Goal: Task Accomplishment & Management: Manage account settings

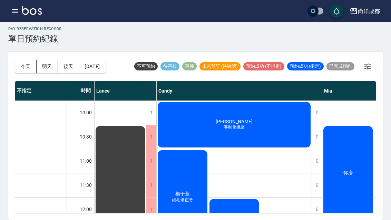
scroll to position [303, 2]
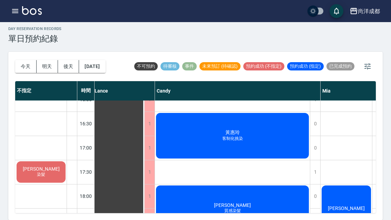
click at [21, 60] on button "今天" at bounding box center [25, 66] width 21 height 13
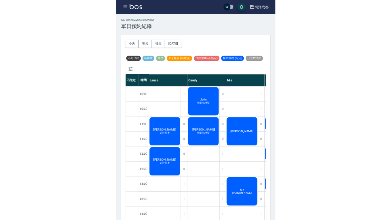
scroll to position [15, 0]
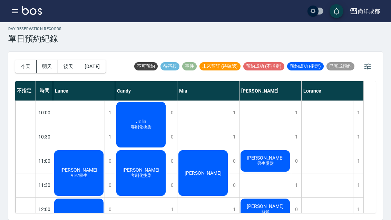
click at [269, 160] on span "男生燙髮" at bounding box center [264, 163] width 19 height 6
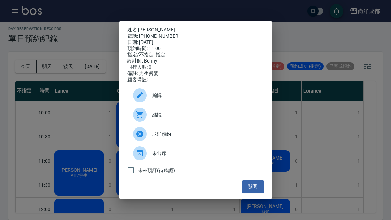
click at [254, 193] on button "關閉" at bounding box center [253, 186] width 22 height 13
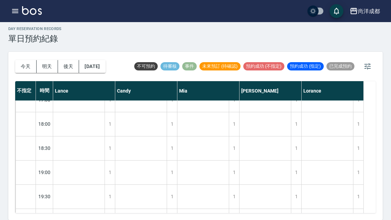
scroll to position [374, 0]
click at [18, 60] on button "今天" at bounding box center [25, 66] width 21 height 13
click at [24, 60] on button "今天" at bounding box center [25, 66] width 21 height 13
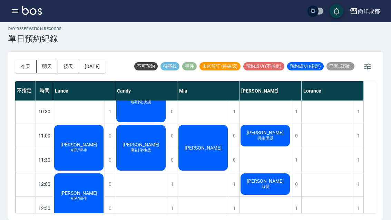
scroll to position [25, 0]
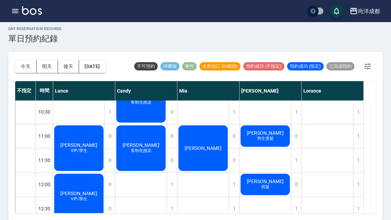
click at [208, 145] on span "[PERSON_NAME]" at bounding box center [203, 148] width 40 height 6
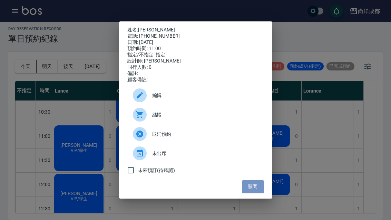
click at [254, 193] on button "關閉" at bounding box center [253, 186] width 22 height 13
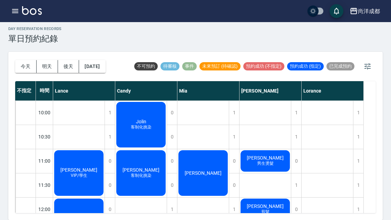
scroll to position [0, 0]
click at [26, 60] on button "今天" at bounding box center [25, 66] width 21 height 13
click at [25, 60] on button "今天" at bounding box center [25, 66] width 21 height 13
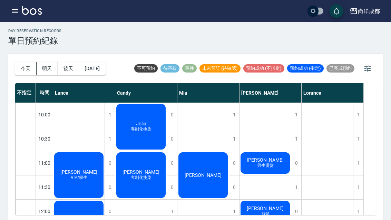
click at [17, 69] on button "今天" at bounding box center [25, 68] width 21 height 13
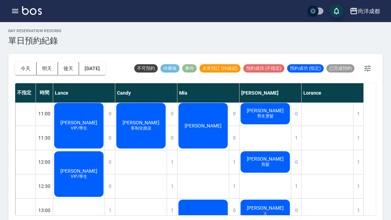
scroll to position [50, 0]
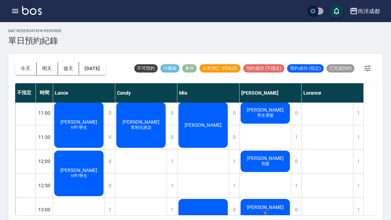
click at [273, 157] on span "[PERSON_NAME]" at bounding box center [265, 158] width 40 height 6
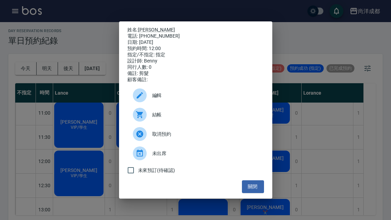
click at [357, 190] on div "姓名: [PERSON_NAME]: [PHONE_NUMBER] 日期: [DATE] 預約時間: 12:00 指定/不指定: 指定 設計師: [PERSO…" at bounding box center [195, 110] width 391 height 220
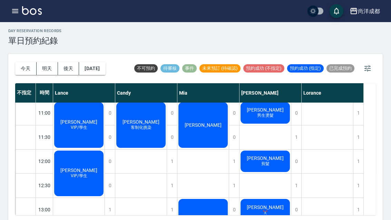
click at [75, 171] on span "[PERSON_NAME]" at bounding box center [79, 170] width 40 height 6
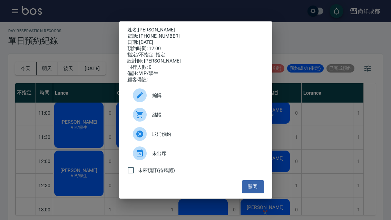
click at [87, 216] on div "姓名: [PERSON_NAME] 電話: [PHONE_NUMBER] 日期: [DATE] 預約時間: 12:00 指定/不指定: 指定 設計師: [PE…" at bounding box center [195, 110] width 391 height 220
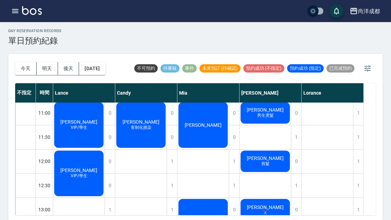
click at [74, 127] on span "VIP/學生" at bounding box center [78, 127] width 19 height 6
